Goal: Information Seeking & Learning: Learn about a topic

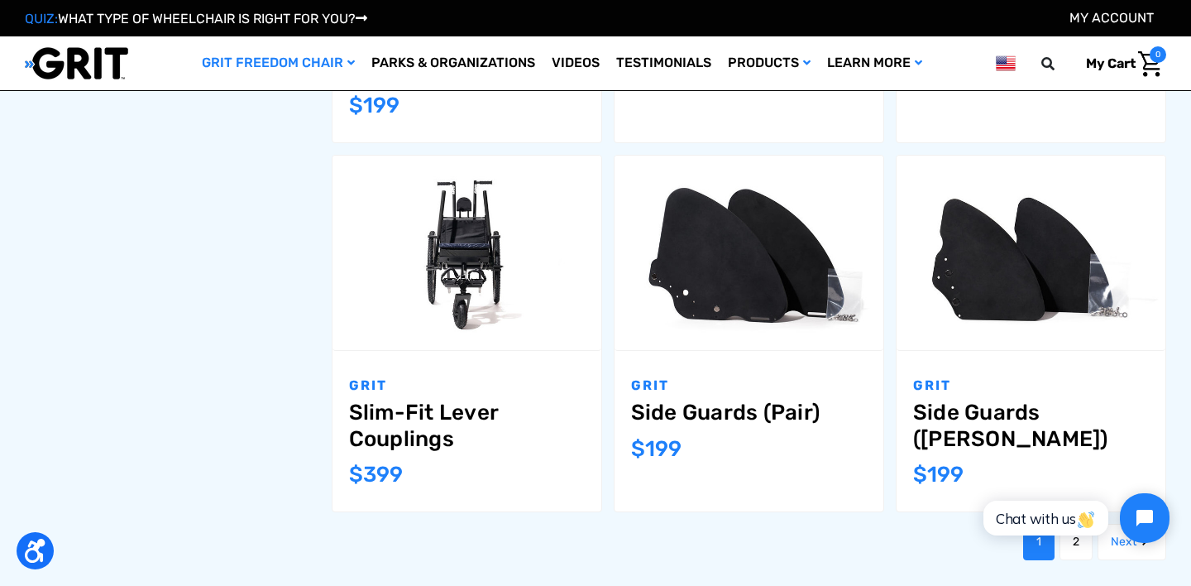
scroll to position [1903, 0]
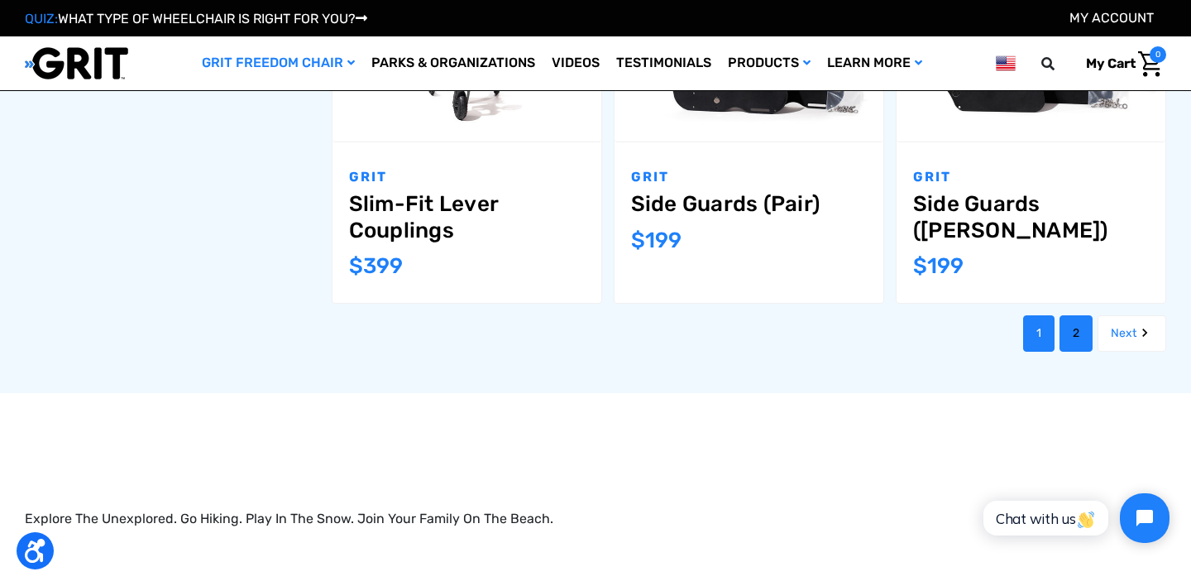
click at [1064, 315] on link "2" at bounding box center [1076, 333] width 33 height 36
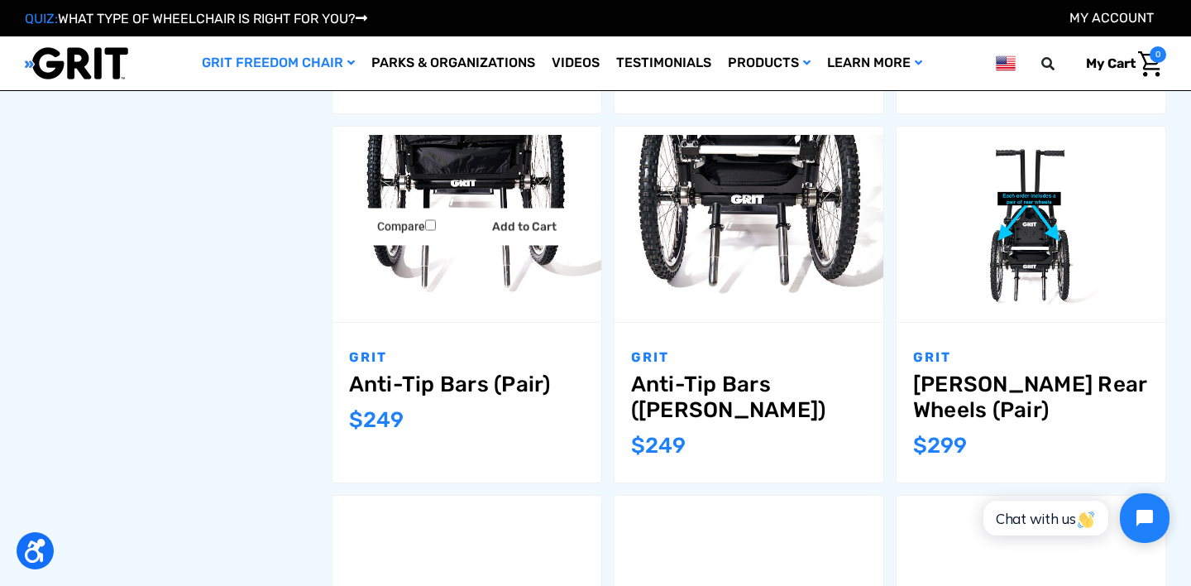
scroll to position [963, 0]
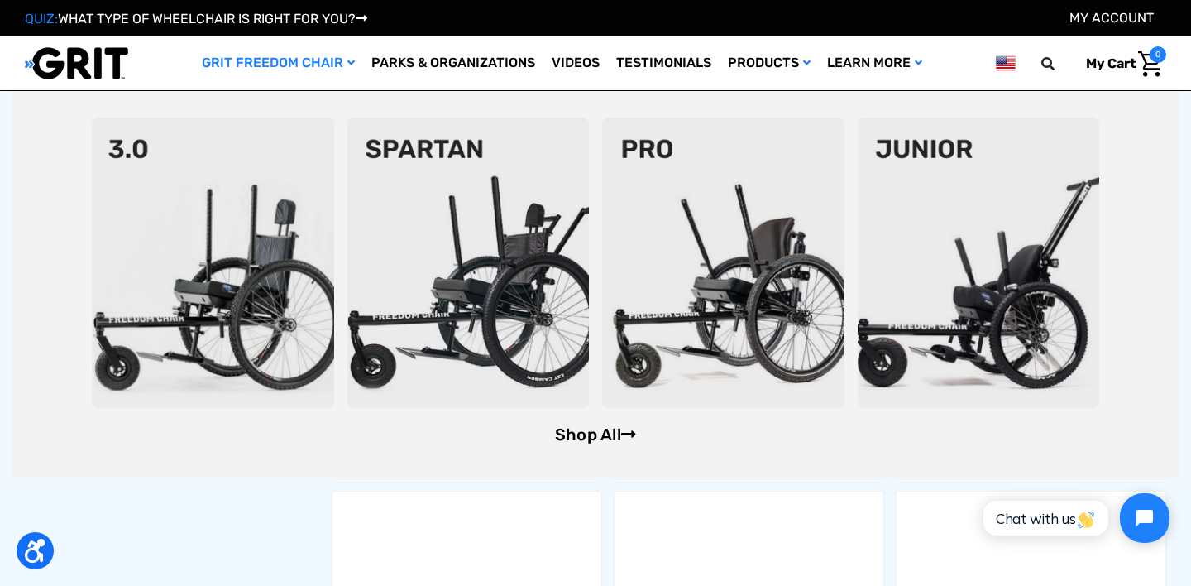
click at [564, 440] on link "Shop All" at bounding box center [595, 434] width 81 height 20
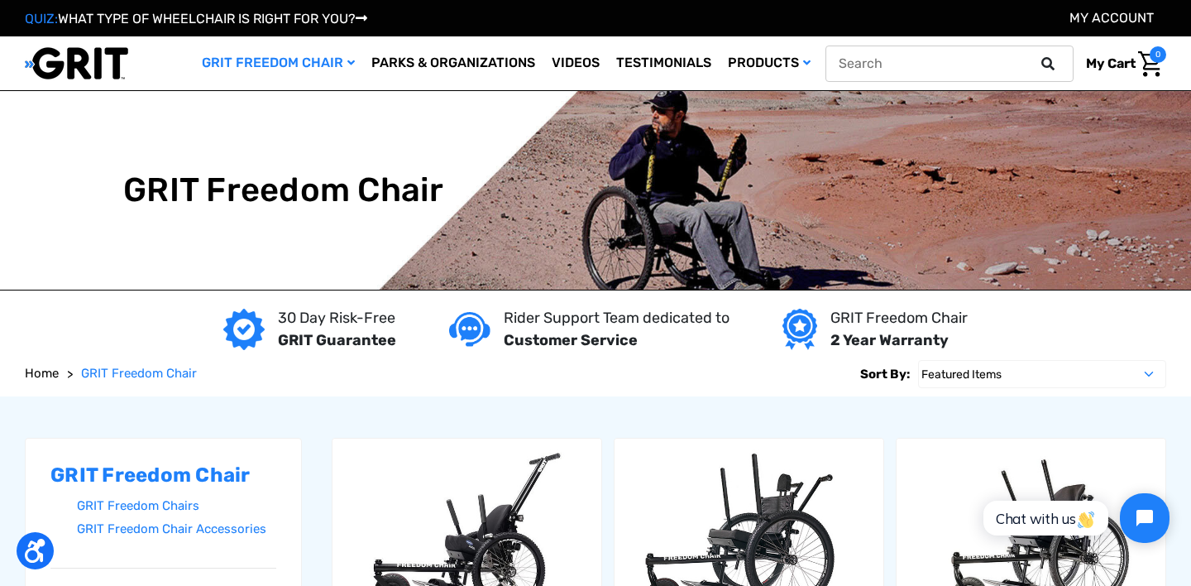
click at [992, 64] on input "text" at bounding box center [950, 64] width 248 height 36
type input "ebook"
click at [1037, 56] on button at bounding box center [1053, 63] width 33 height 15
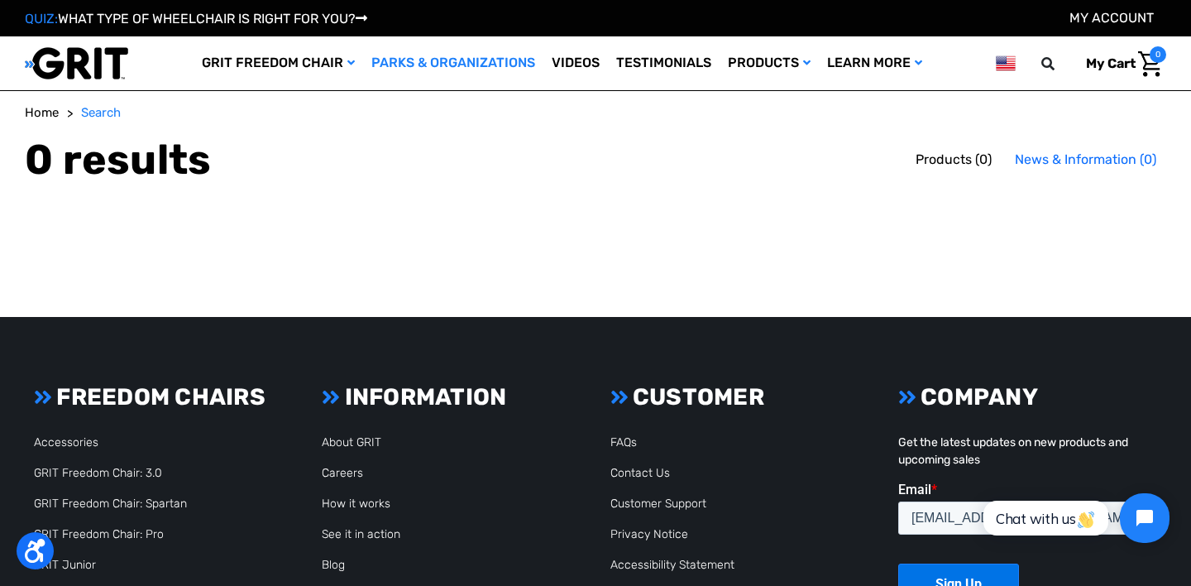
click at [397, 55] on link "Parks & Organizations" at bounding box center [453, 63] width 180 height 54
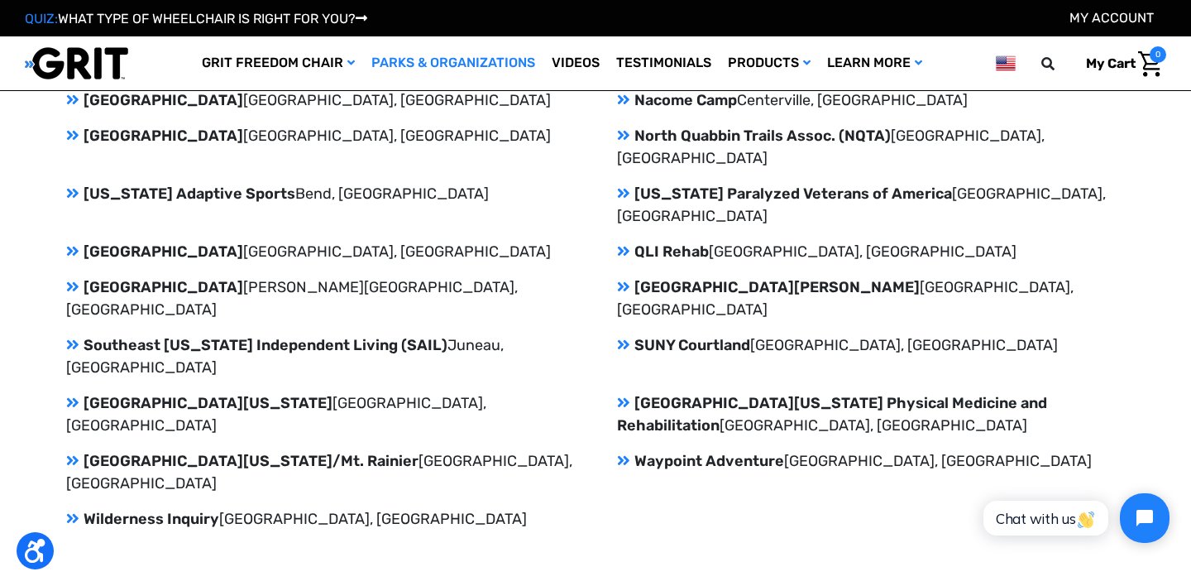
scroll to position [2801, 0]
